Goal: Navigation & Orientation: Find specific page/section

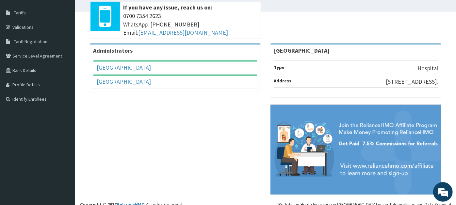
click at [222, 125] on div "Administrators TopTee Medical Center Full Name TopTee Medical Center Email Addr…" at bounding box center [265, 122] width 371 height 158
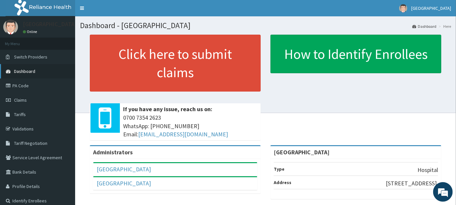
click at [29, 72] on span "Dashboard" at bounding box center [24, 71] width 21 height 6
click at [424, 26] on link "Dashboard" at bounding box center [425, 27] width 24 height 6
click at [27, 88] on link "PA Code" at bounding box center [37, 85] width 75 height 14
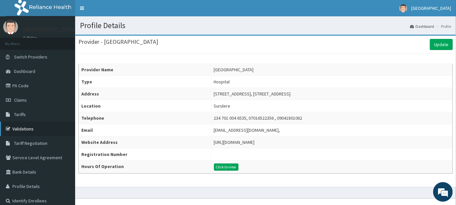
click at [31, 127] on link "Validations" at bounding box center [37, 129] width 75 height 14
